Goal: Task Accomplishment & Management: Manage account settings

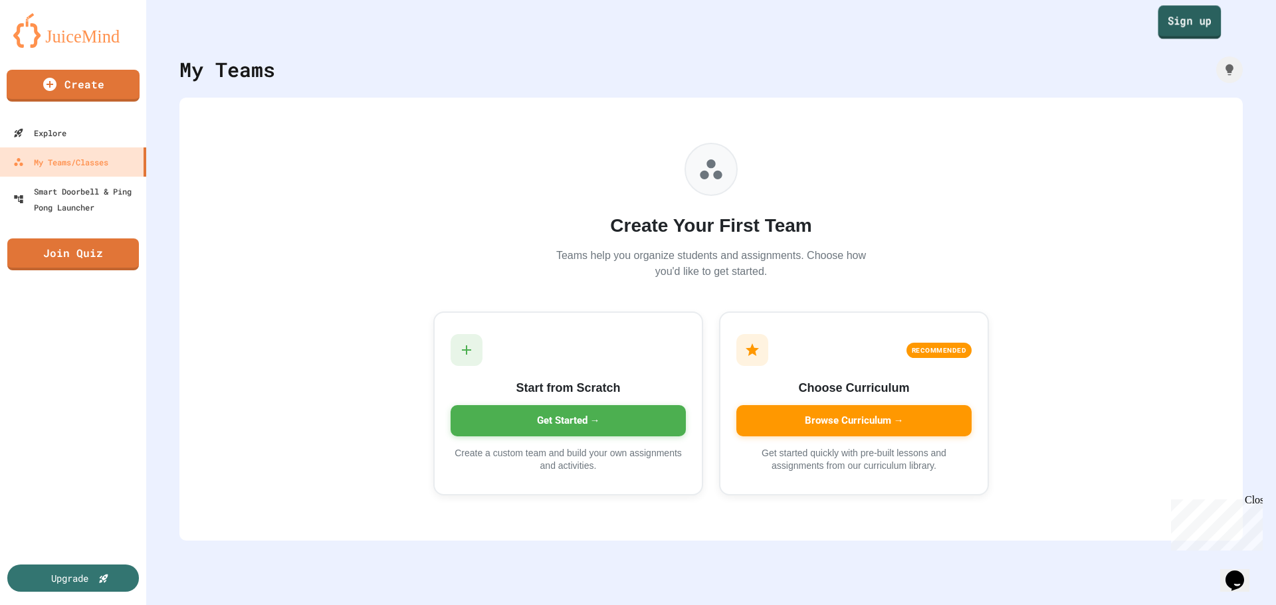
click at [1169, 13] on link "Sign up" at bounding box center [1189, 21] width 63 height 33
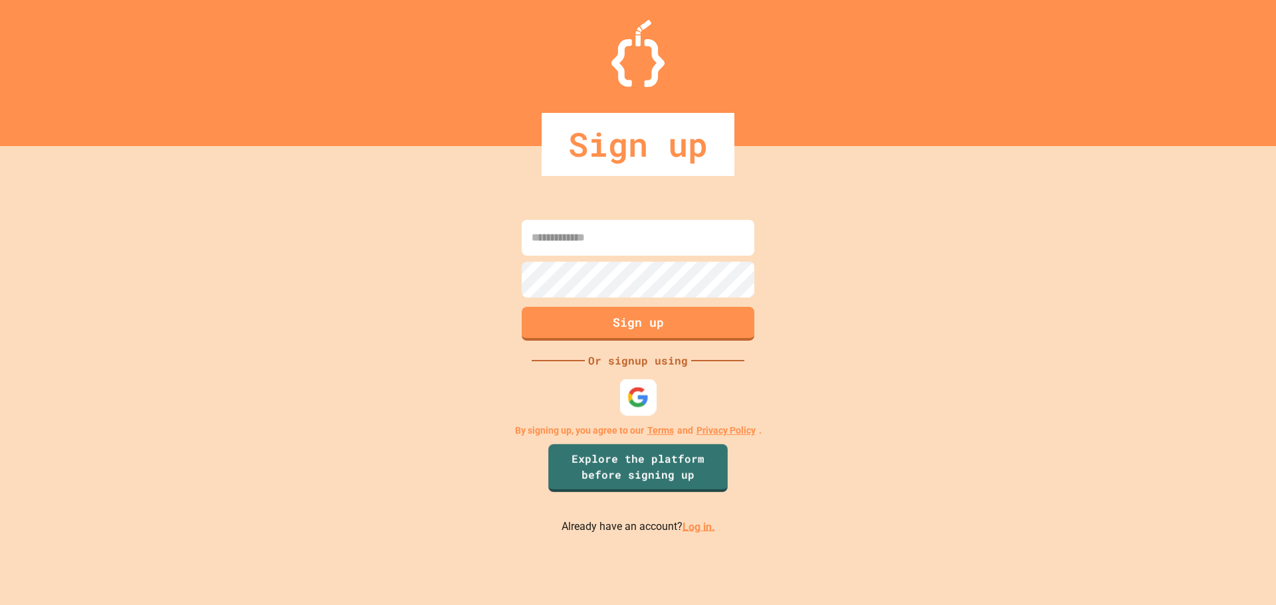
click at [636, 395] on img at bounding box center [638, 397] width 22 height 22
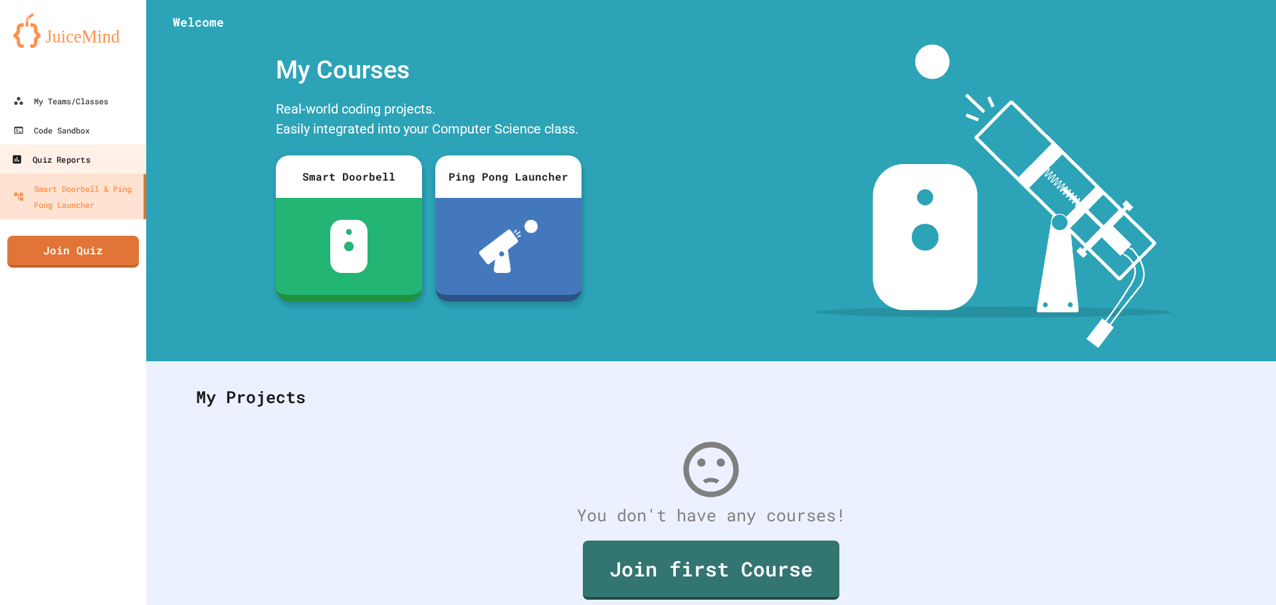
click at [86, 150] on link "Quiz Reports" at bounding box center [73, 159] width 151 height 30
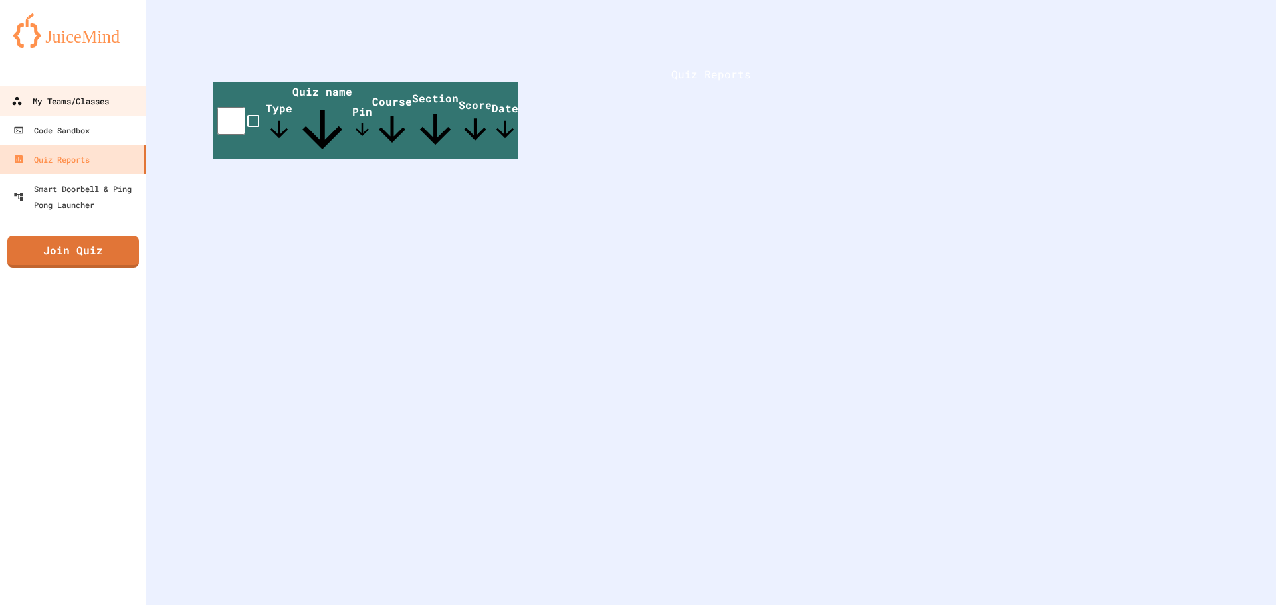
click at [102, 103] on div "My Teams/Classes" at bounding box center [60, 101] width 98 height 17
